Goal: Navigation & Orientation: Find specific page/section

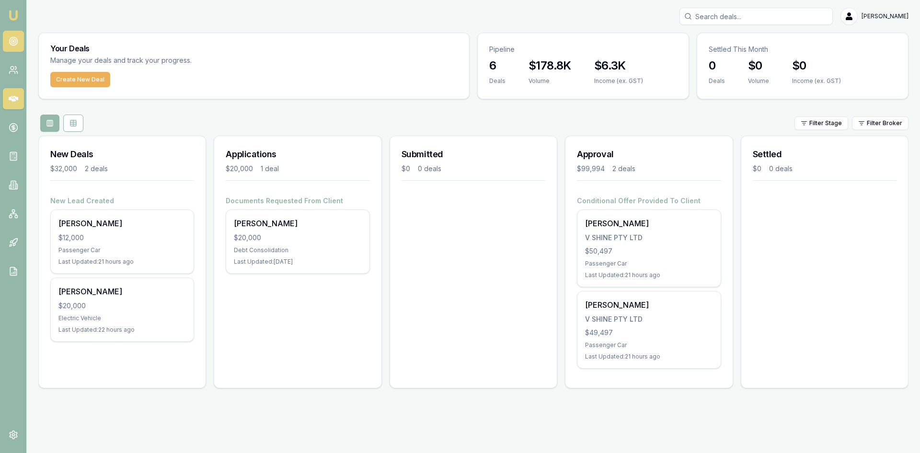
click at [19, 45] on link at bounding box center [13, 41] width 21 height 21
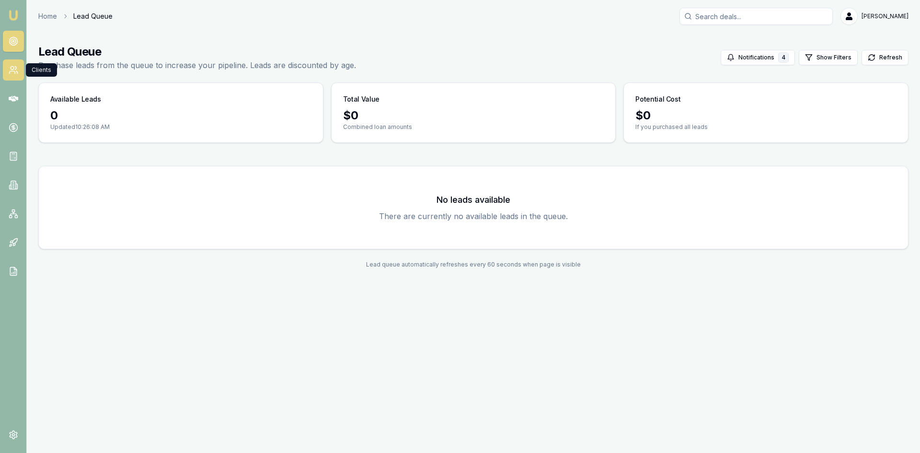
click at [12, 74] on icon at bounding box center [14, 70] width 10 height 10
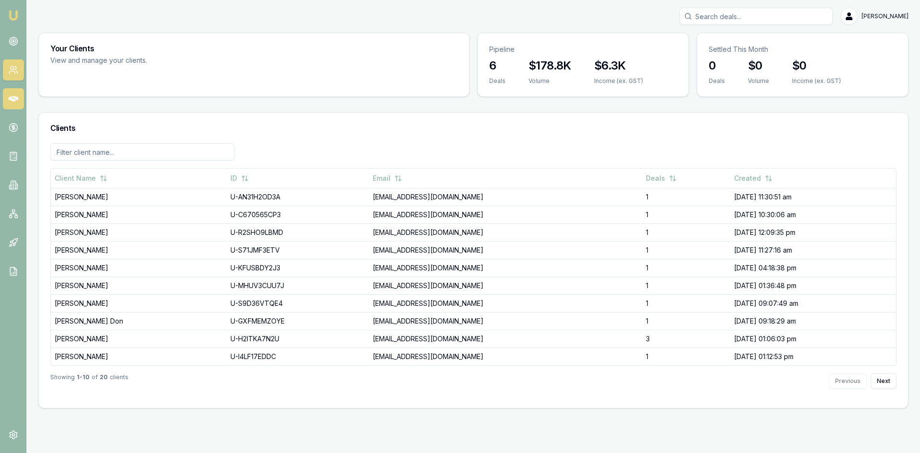
click at [11, 92] on link at bounding box center [13, 98] width 21 height 21
